Goal: Transaction & Acquisition: Purchase product/service

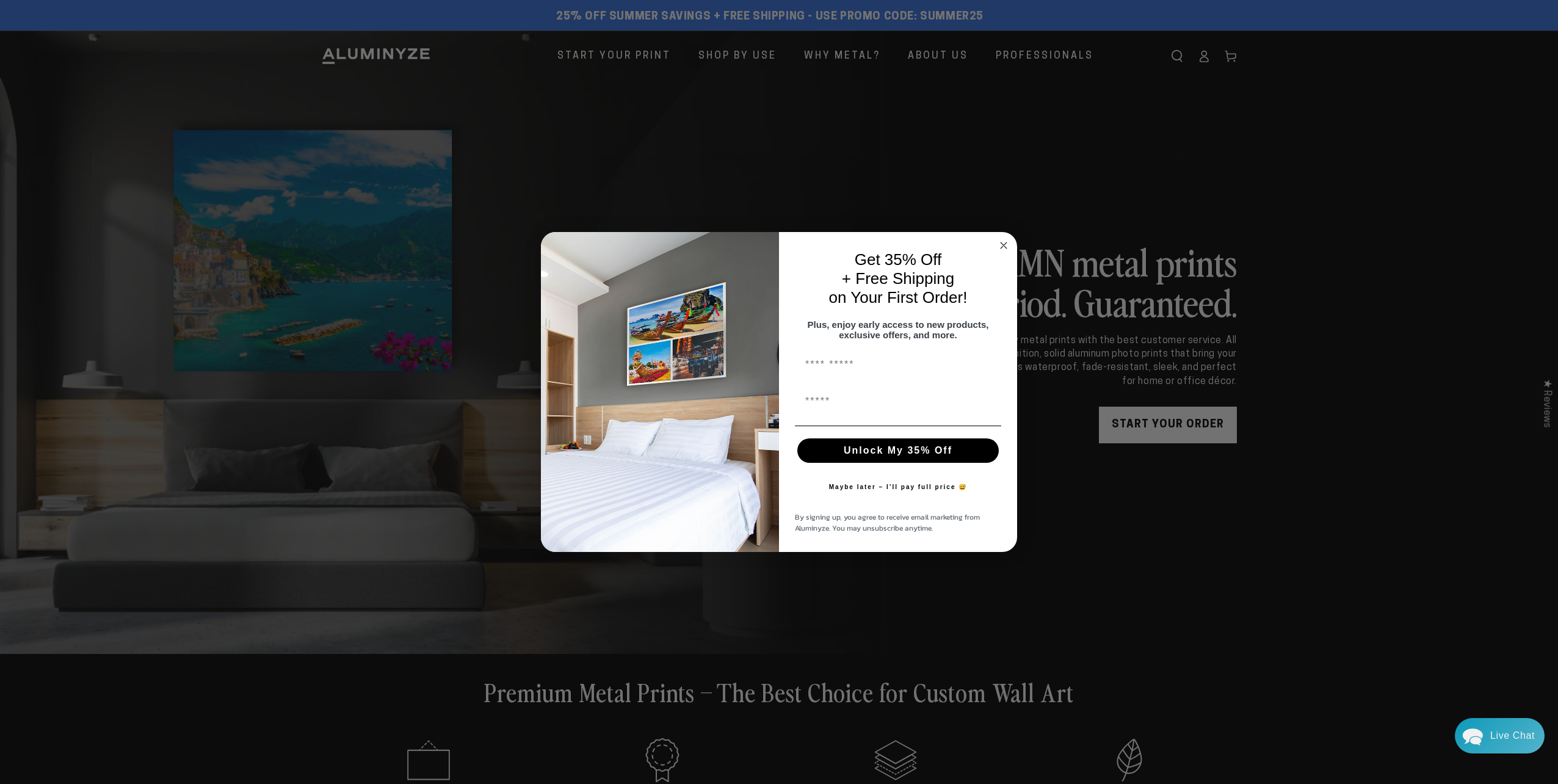
click at [1002, 241] on circle "Close dialog" at bounding box center [1004, 246] width 14 height 14
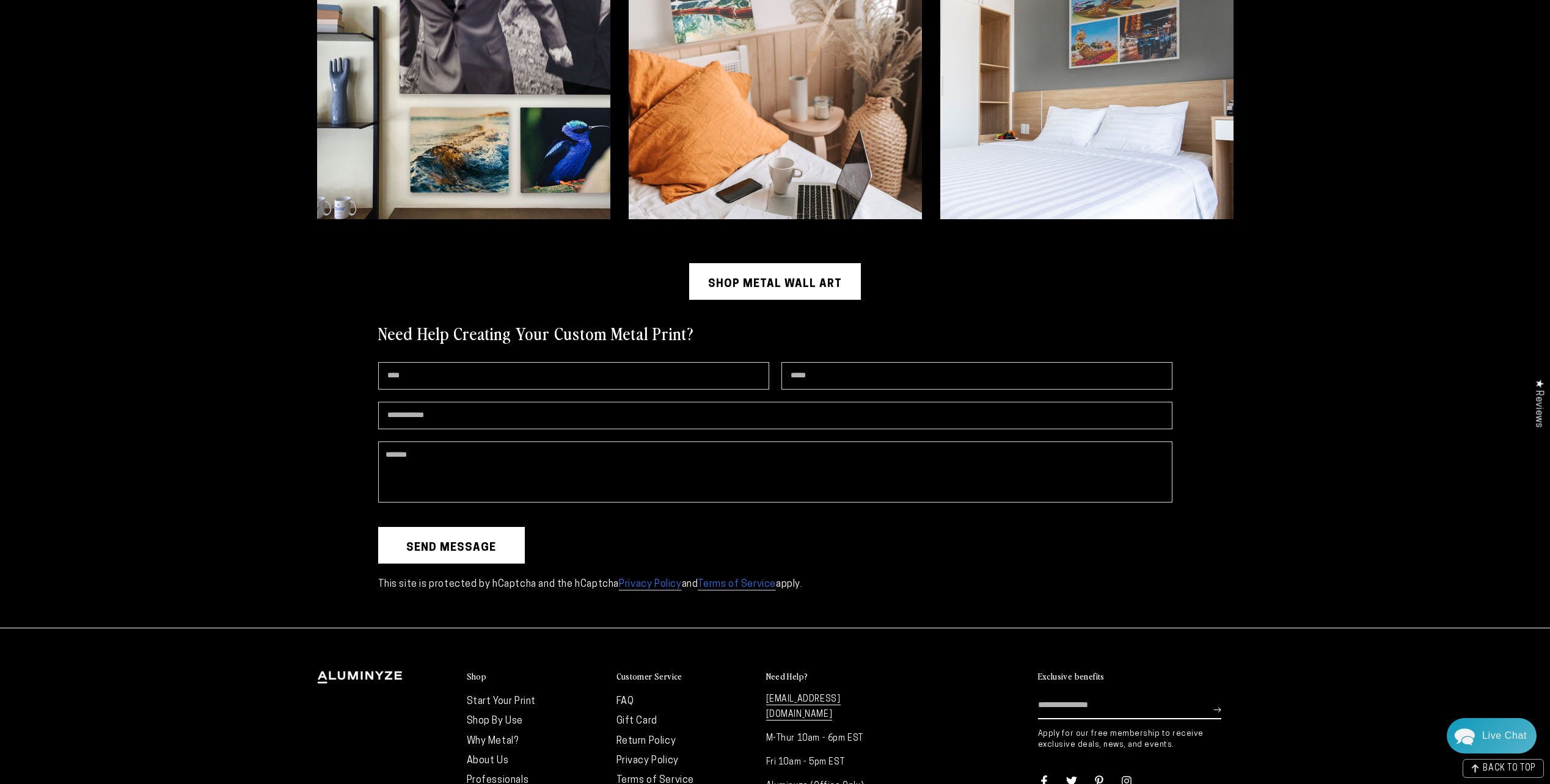
scroll to position [3627, 0]
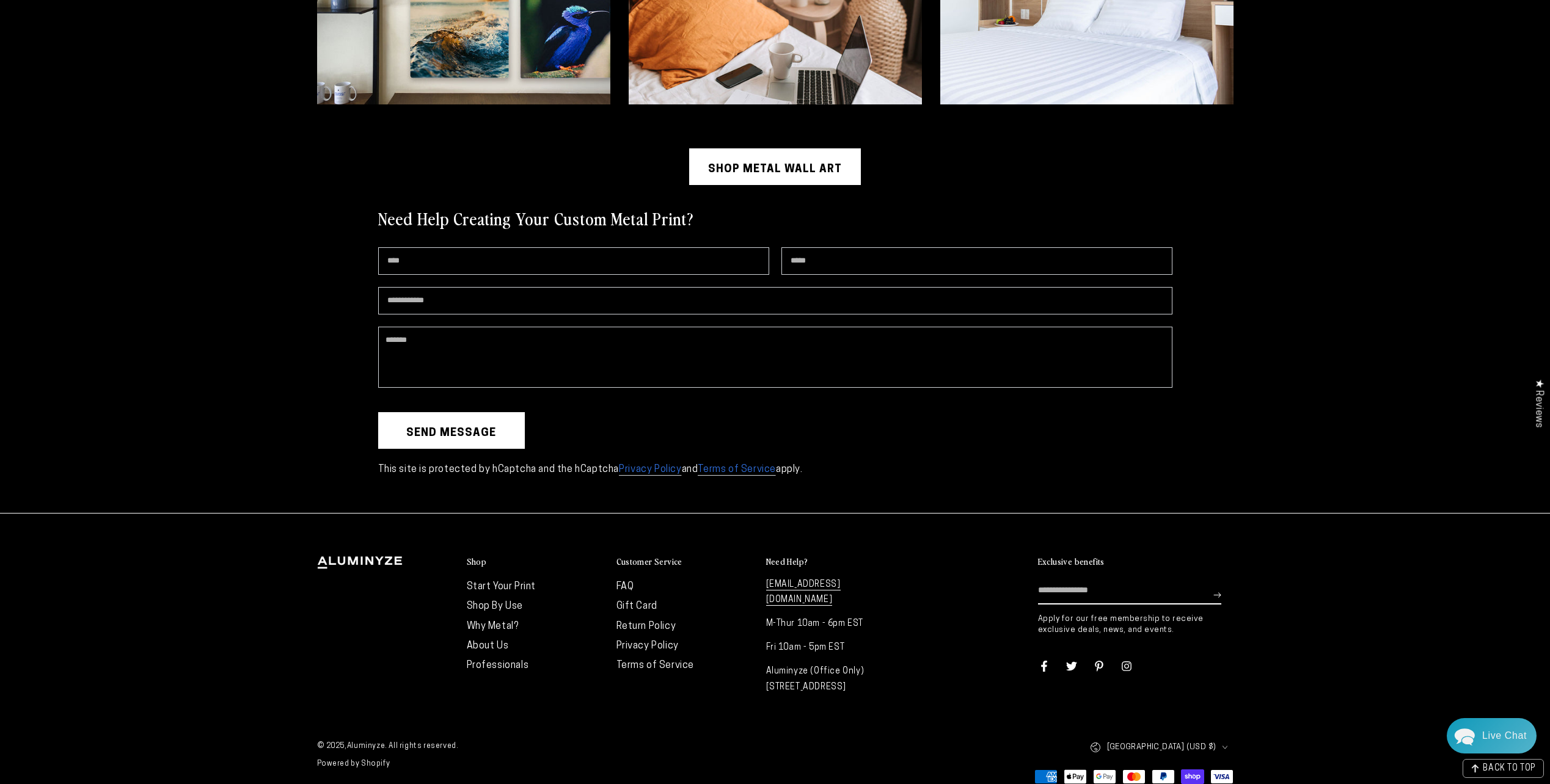
click at [519, 582] on link "Start Your Print" at bounding box center [501, 586] width 69 height 9
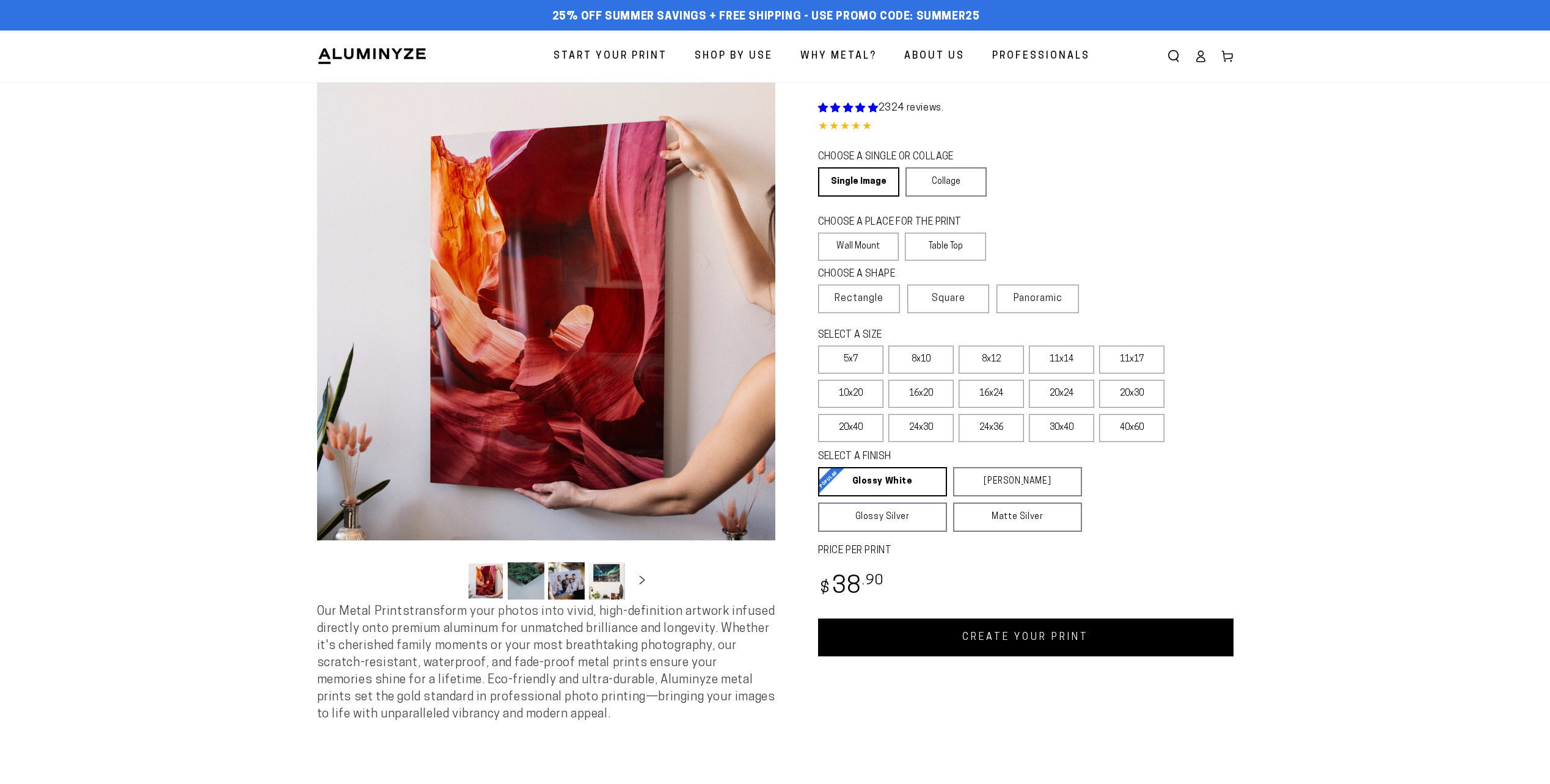
select select "**********"
click at [926, 308] on label "Square" at bounding box center [948, 299] width 82 height 29
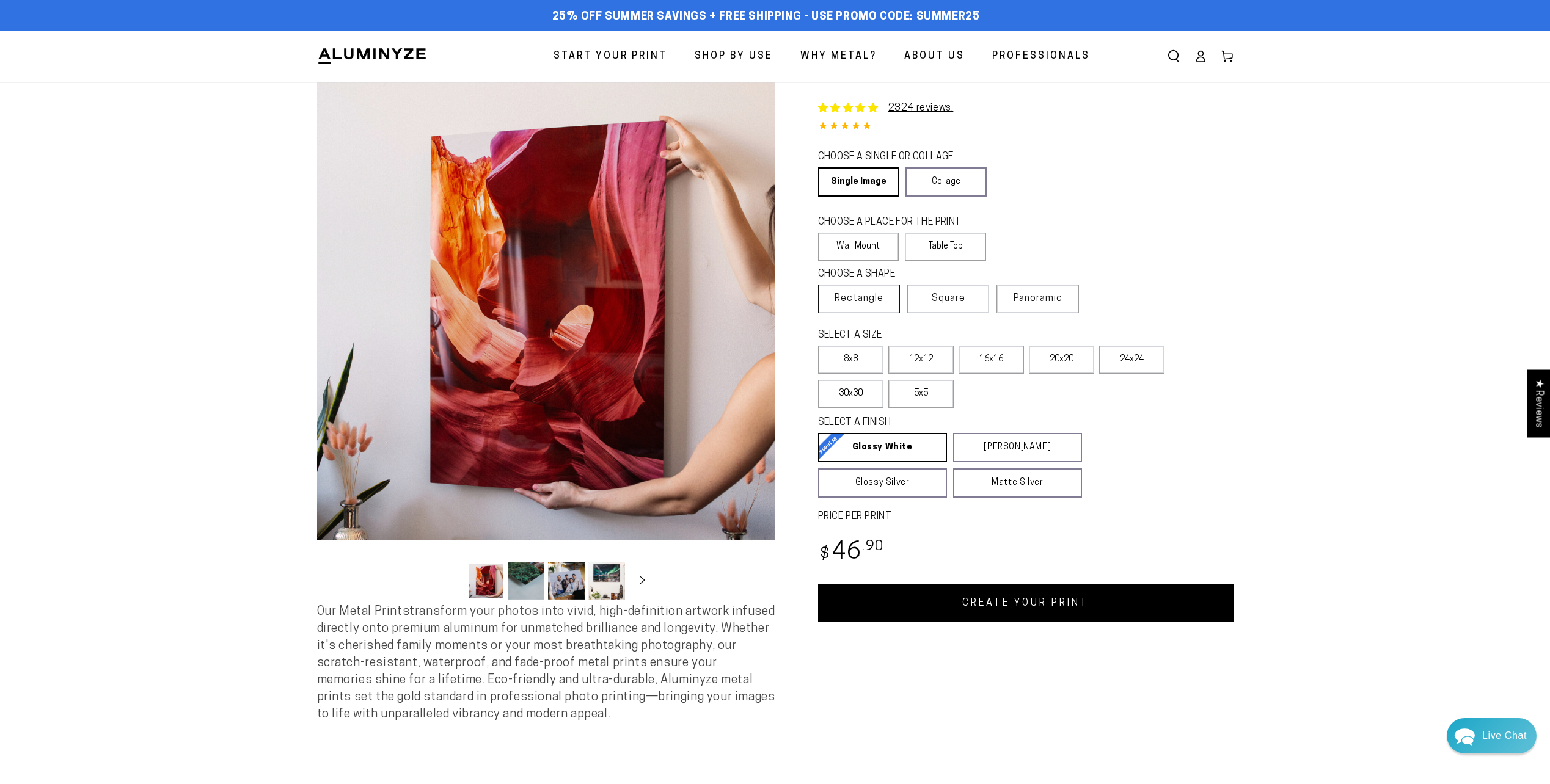
click at [855, 300] on span "Rectangle" at bounding box center [858, 298] width 49 height 15
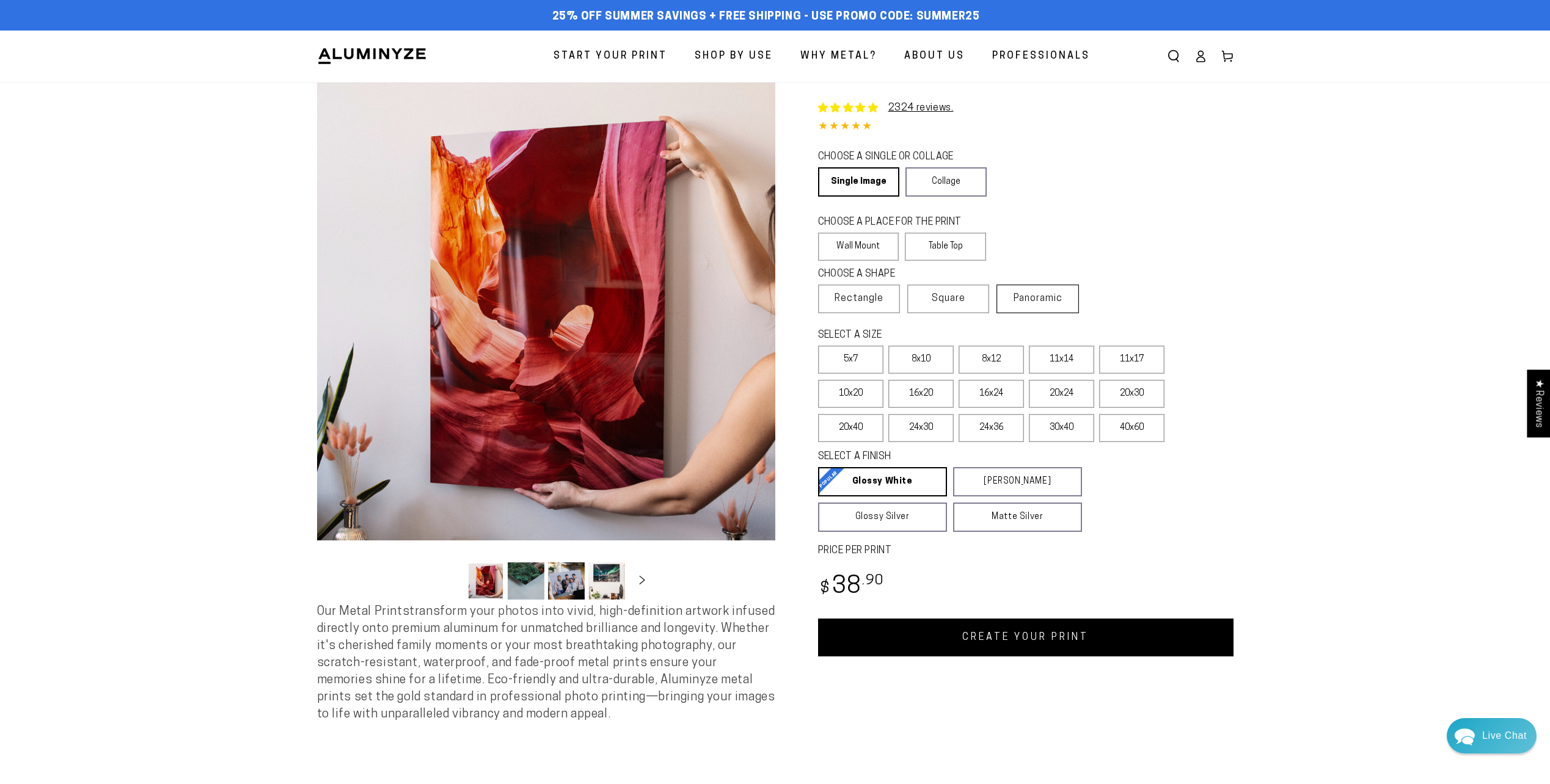
click at [1029, 302] on span "Panoramic" at bounding box center [1037, 298] width 49 height 9
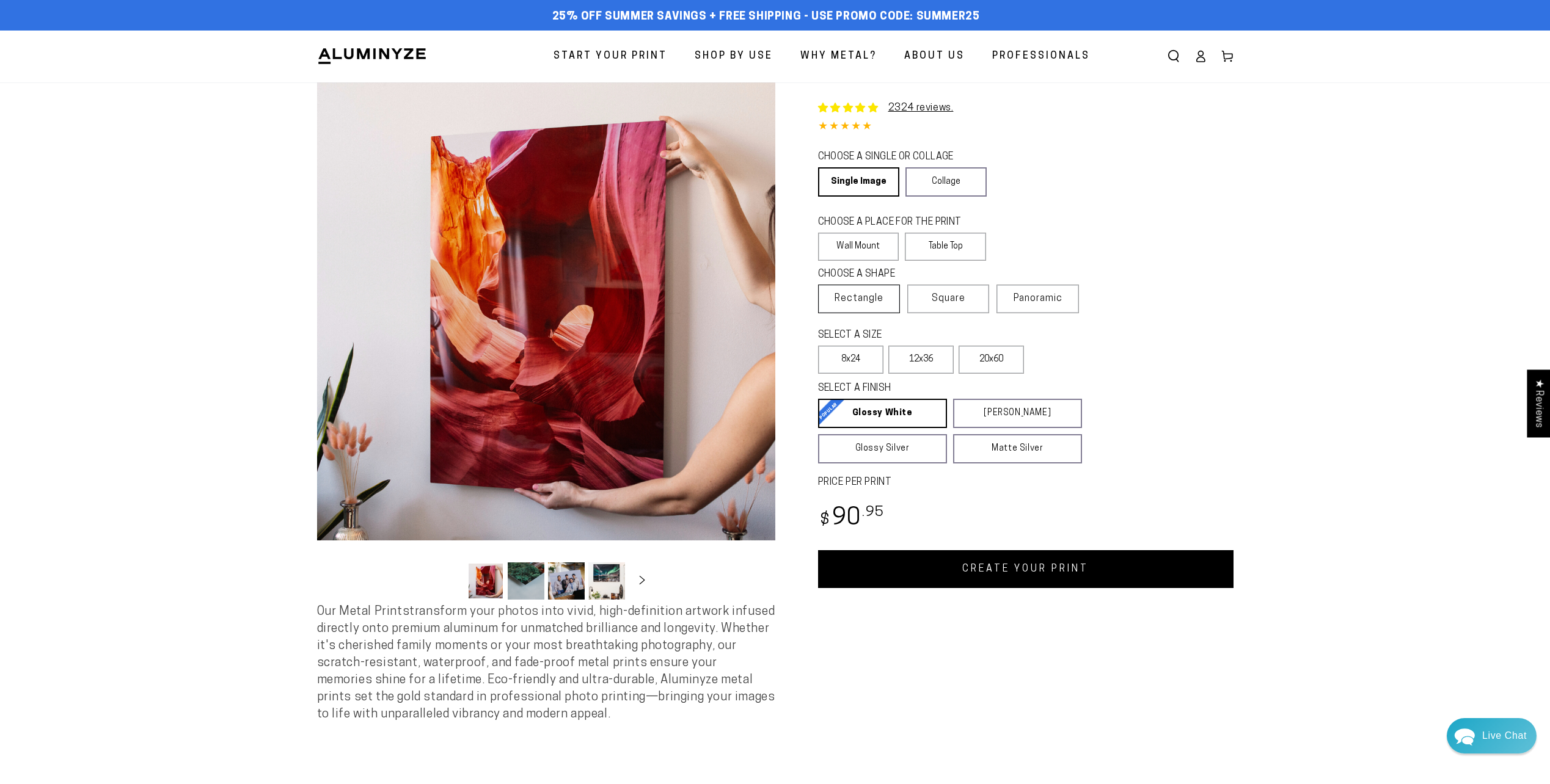
click at [881, 294] on span "Rectangle" at bounding box center [858, 298] width 49 height 15
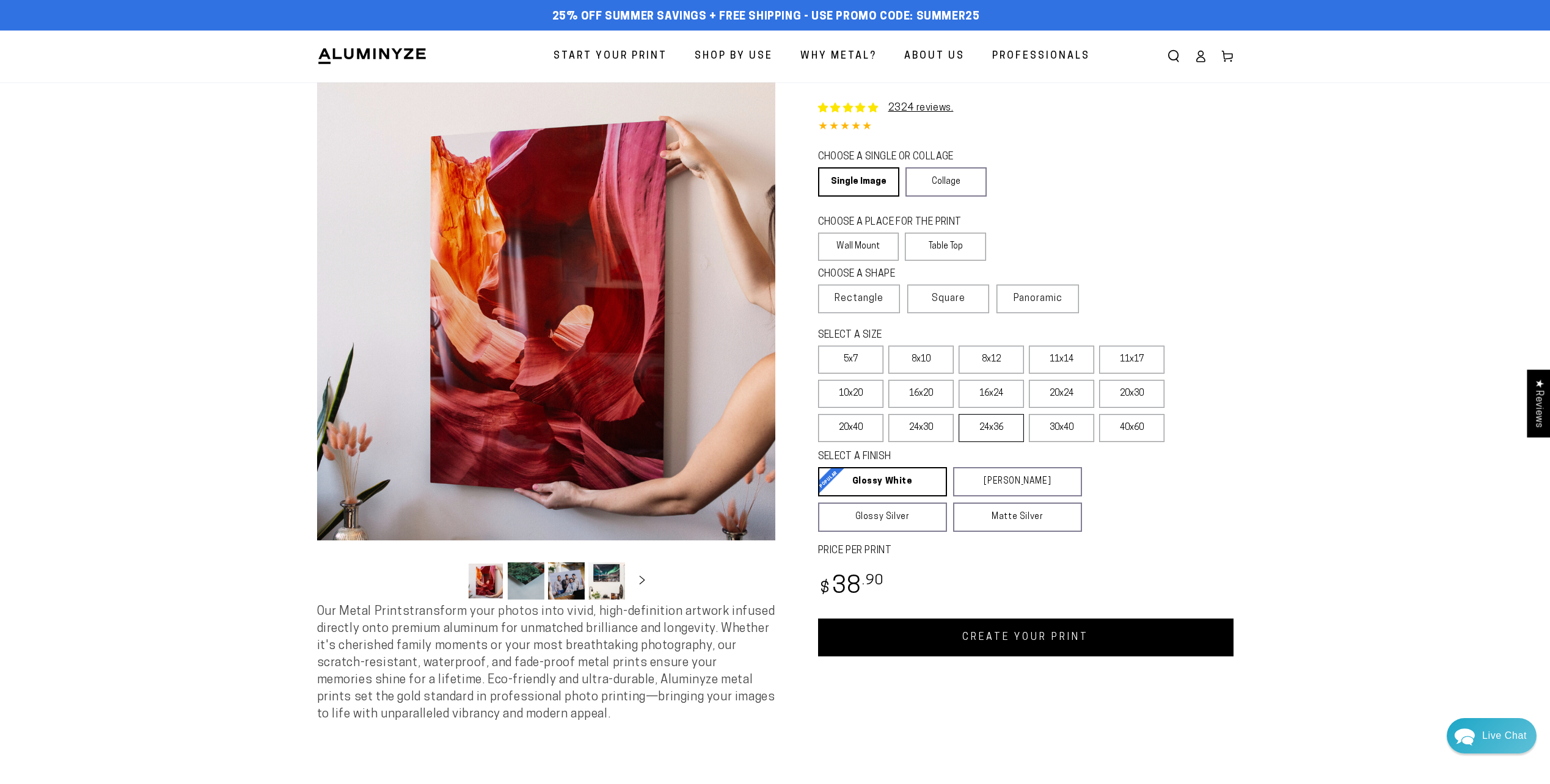
click at [998, 431] on label "24x36" at bounding box center [991, 428] width 65 height 28
click at [948, 428] on label "24x30" at bounding box center [921, 428] width 65 height 28
click at [981, 427] on label "24x36" at bounding box center [991, 428] width 65 height 28
click at [931, 425] on label "24x30" at bounding box center [921, 428] width 65 height 28
click at [1073, 640] on link "CREATE YOUR PRINT" at bounding box center [1025, 638] width 415 height 38
